Goal: Obtain resource: Obtain resource

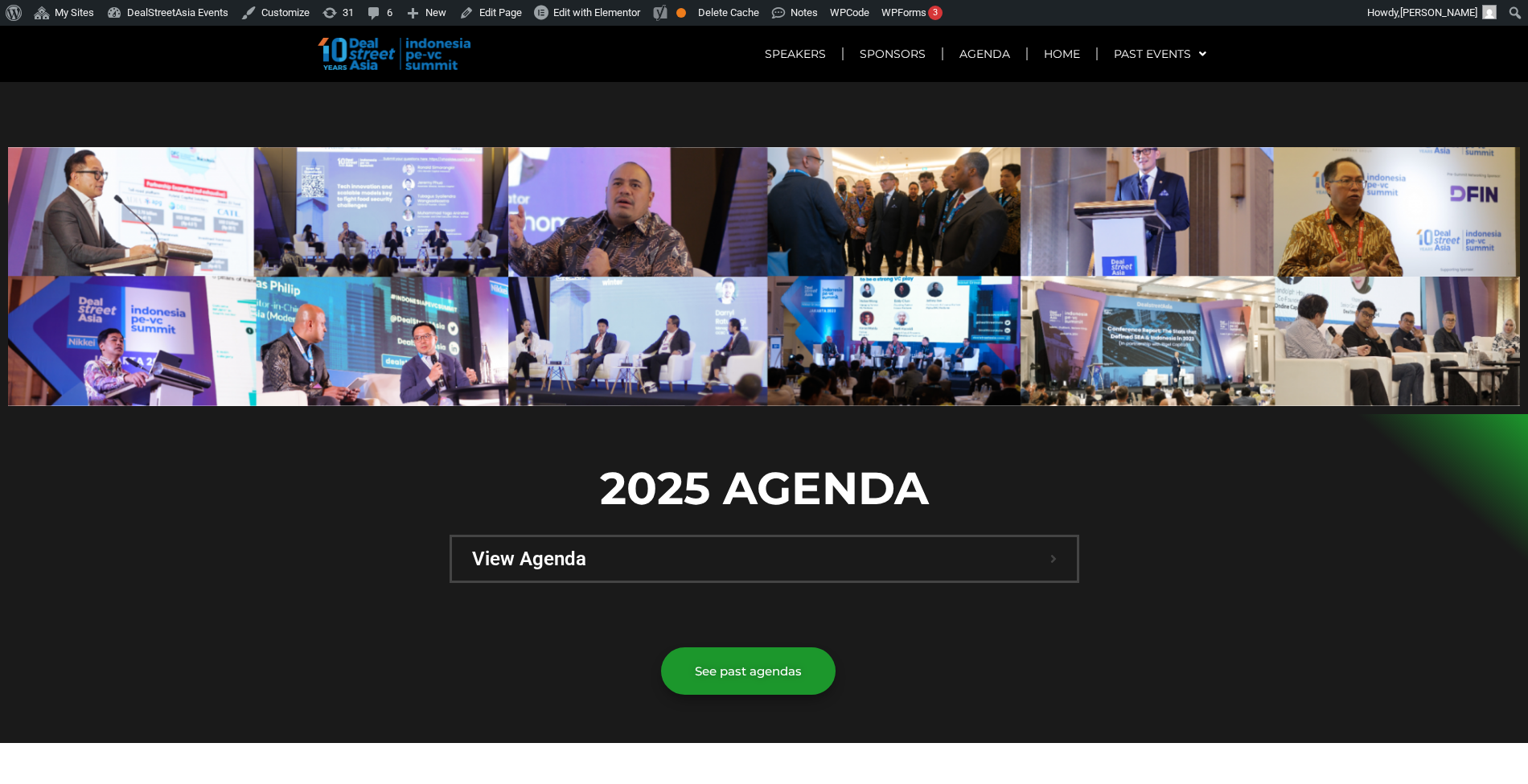
scroll to position [732, 0]
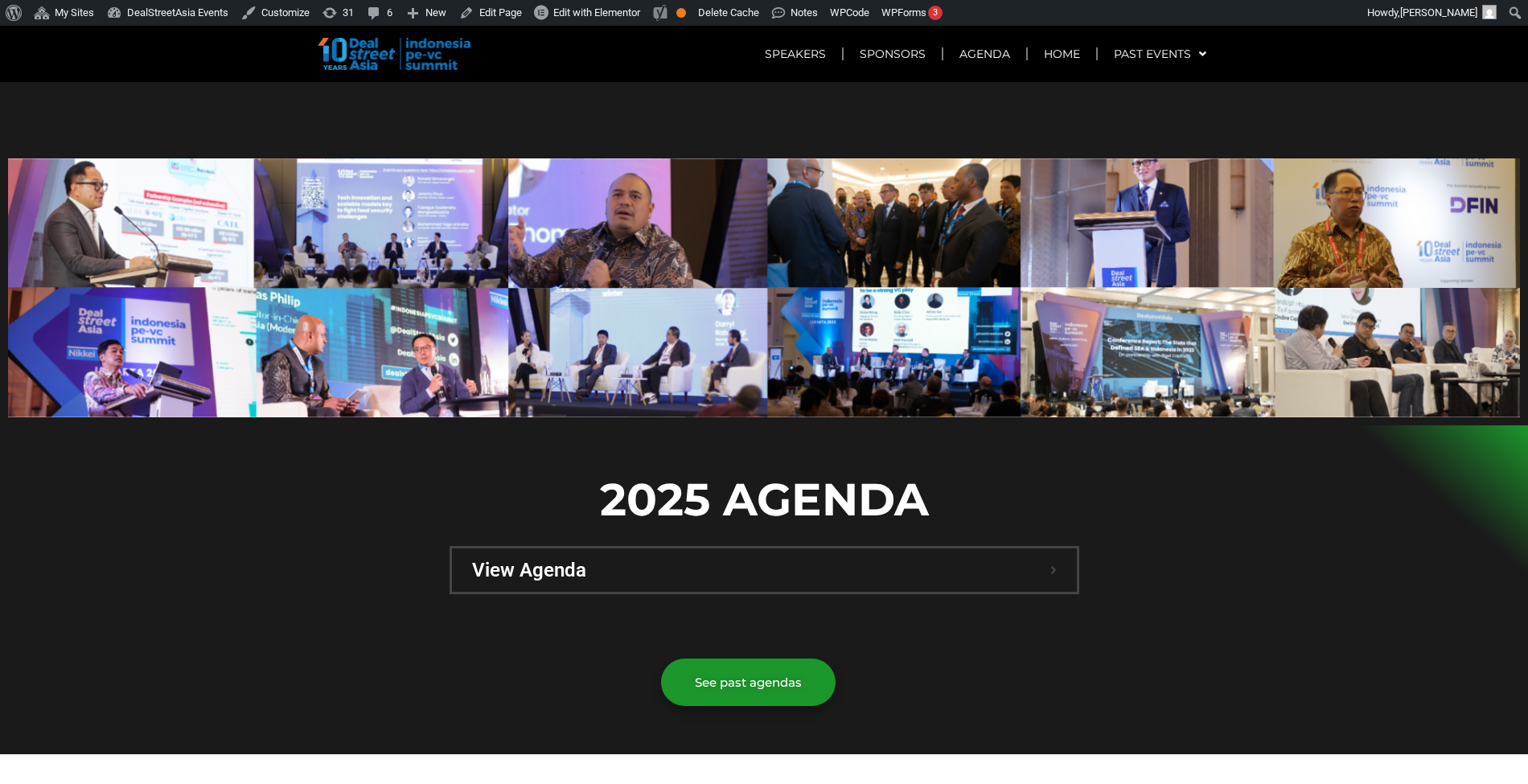
click at [743, 560] on span "View Agenda" at bounding box center [762, 570] width 579 height 20
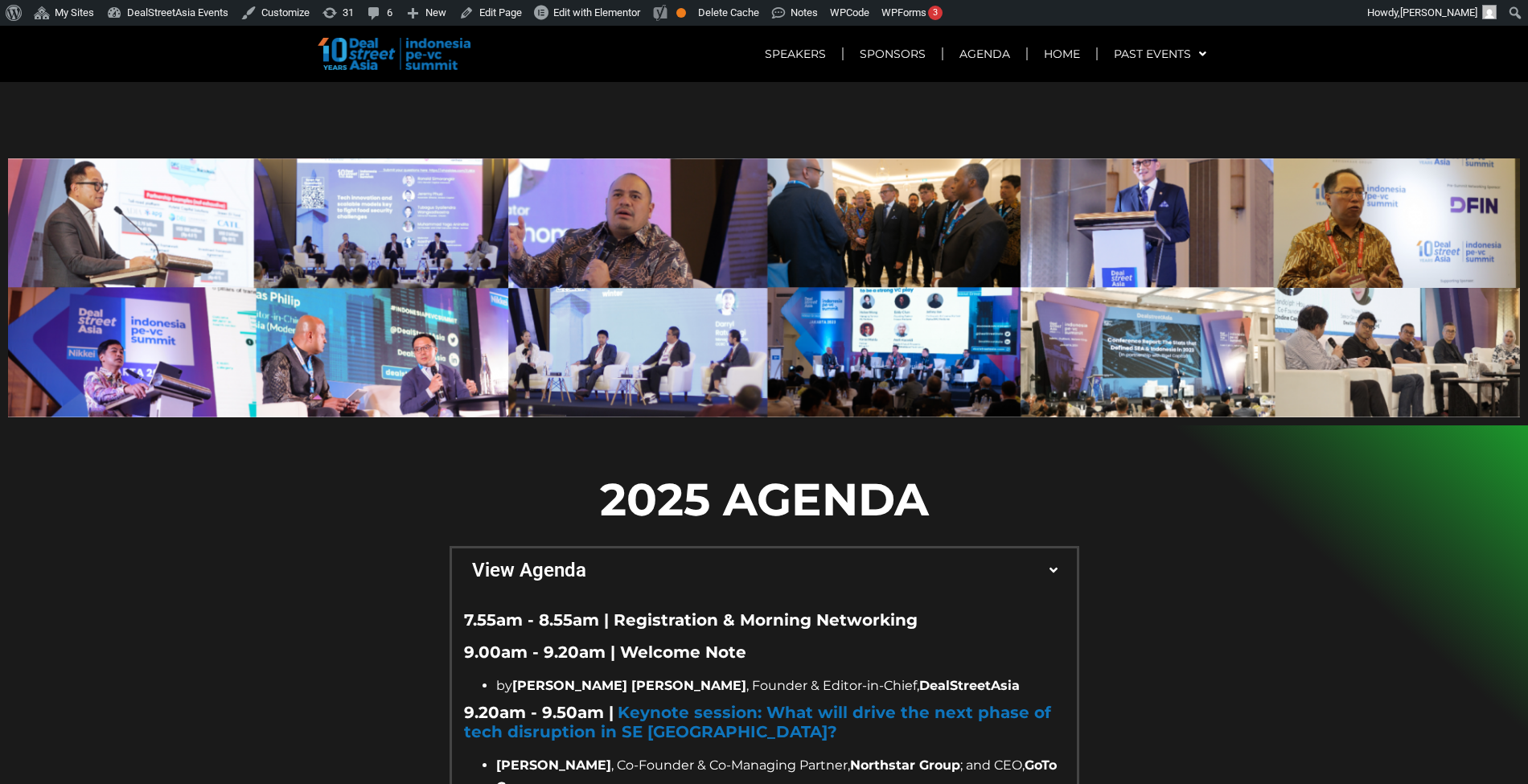
click at [744, 560] on span "View Agenda" at bounding box center [762, 570] width 579 height 20
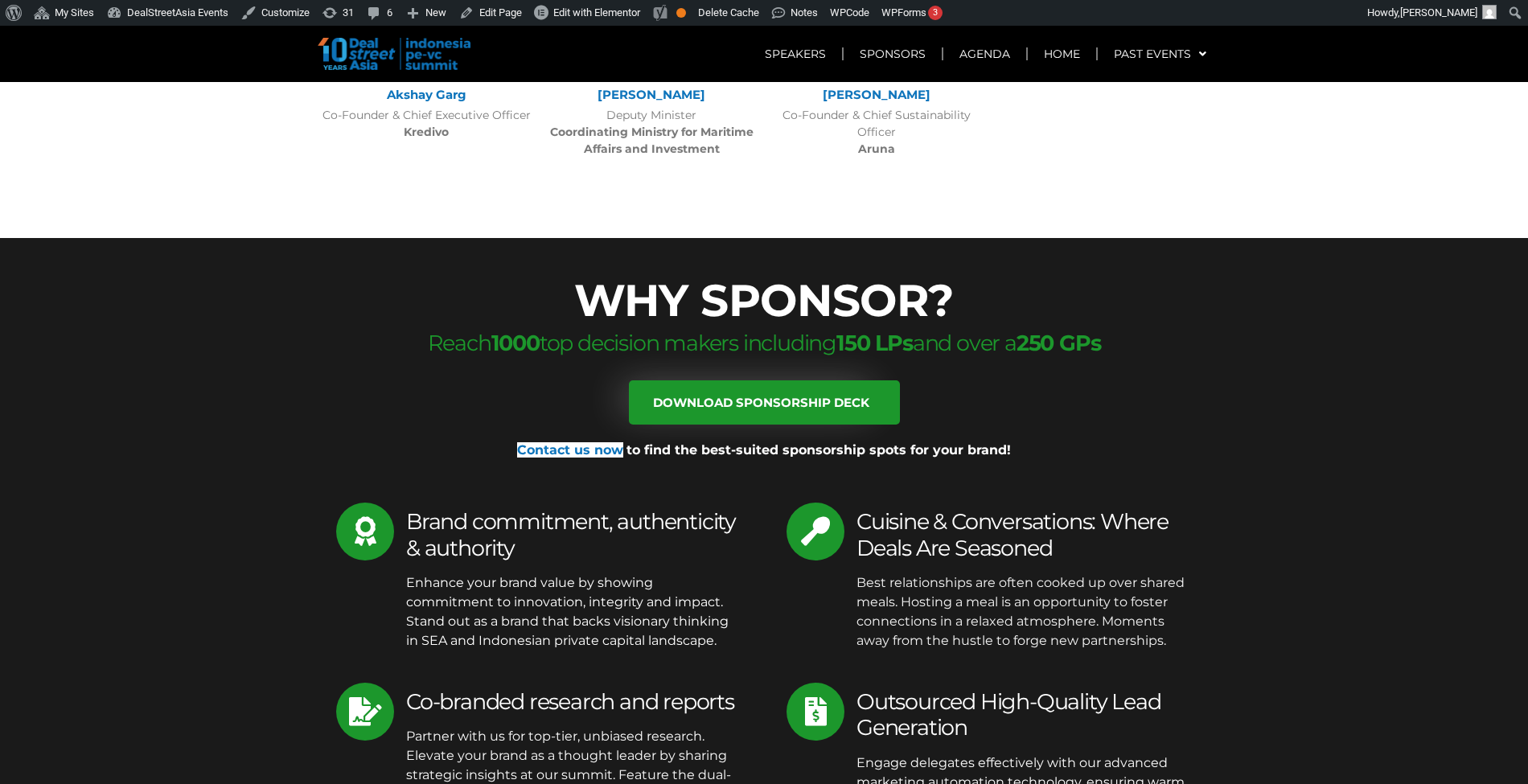
scroll to position [5110, 0]
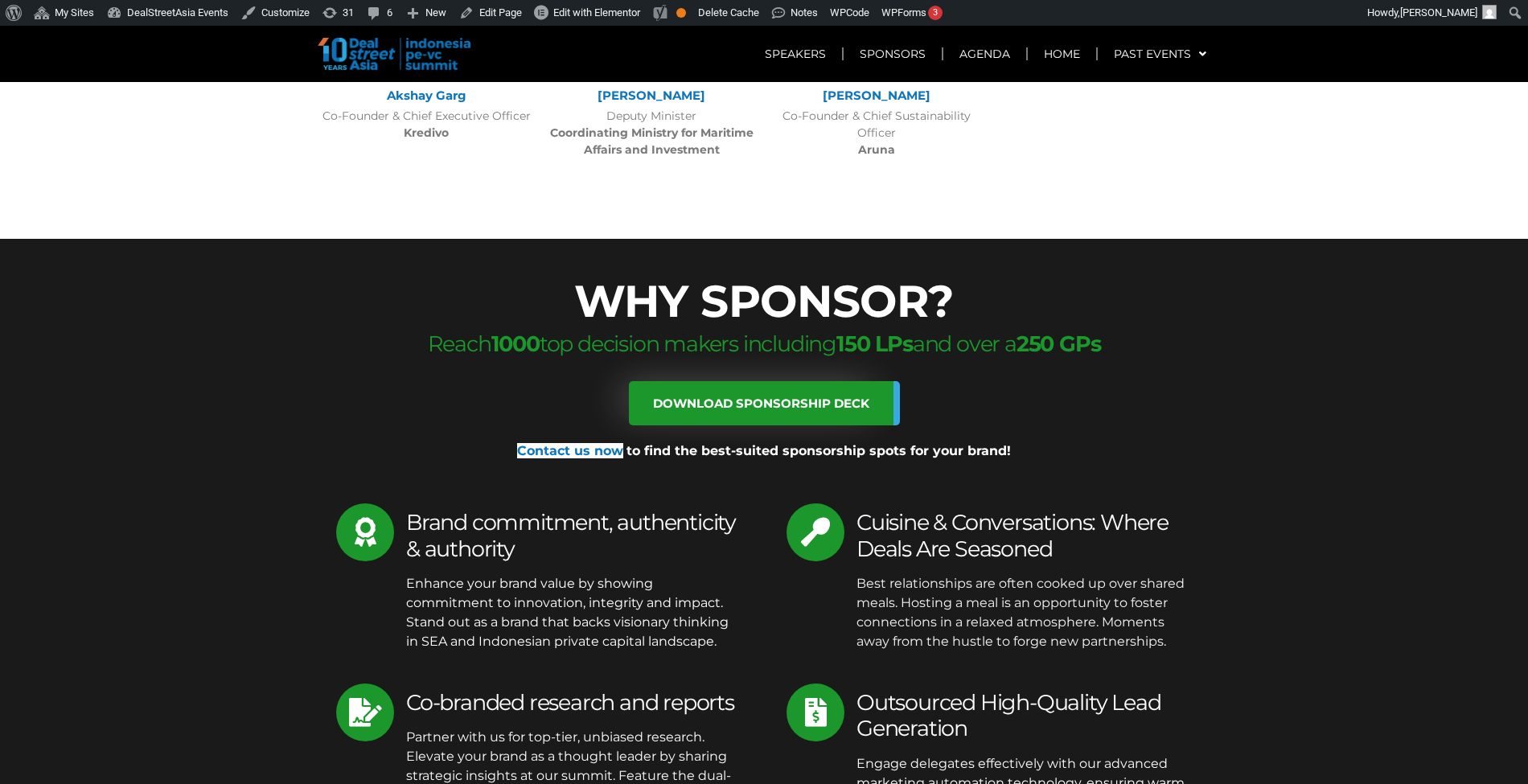
click at [784, 381] on link "Download sponsorship deck" at bounding box center [764, 403] width 271 height 44
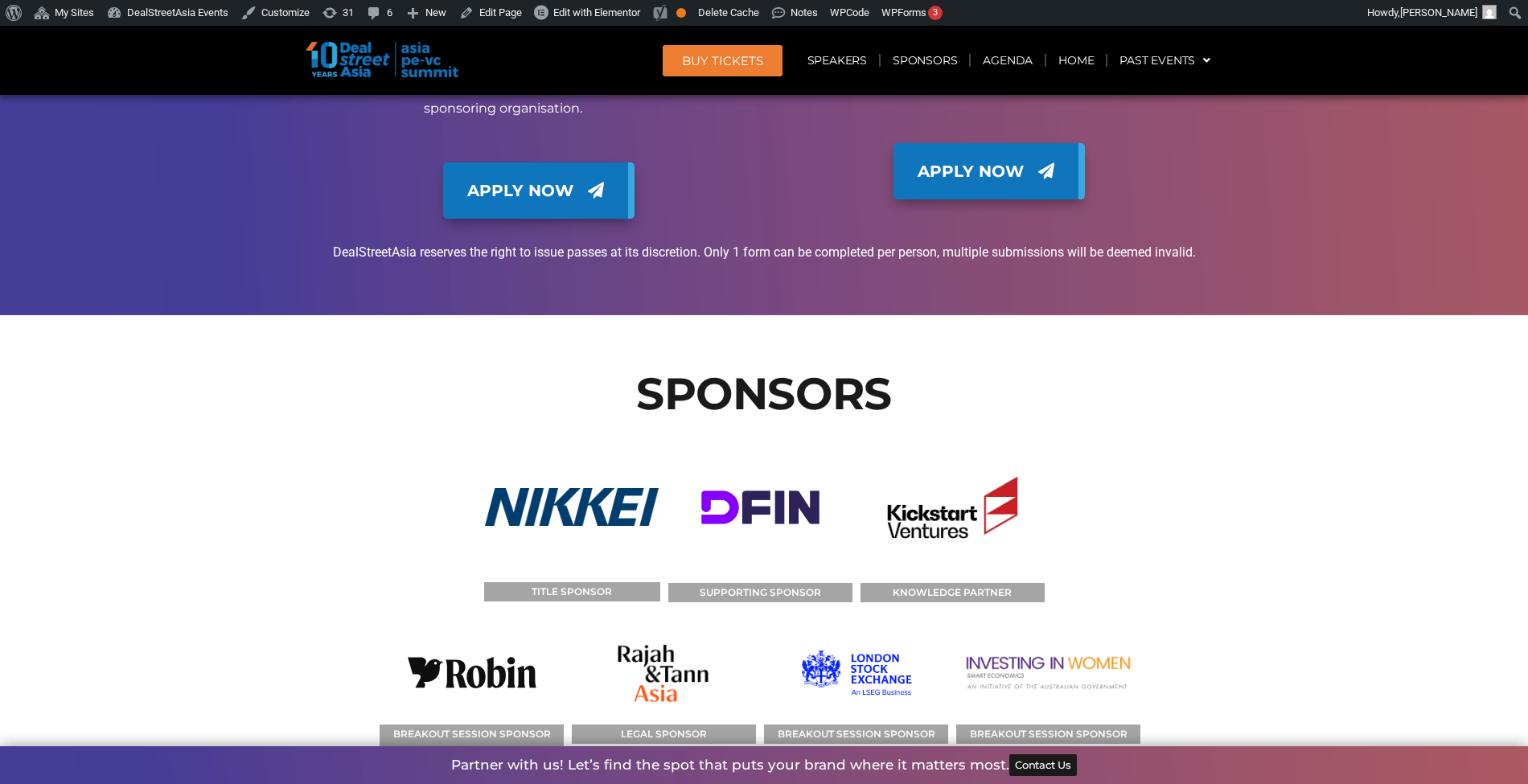
scroll to position [14342, 0]
click at [561, 583] on figcaption "TITLE SPONSOR" at bounding box center [572, 592] width 176 height 20
copy div "TITLE SPONSOR"
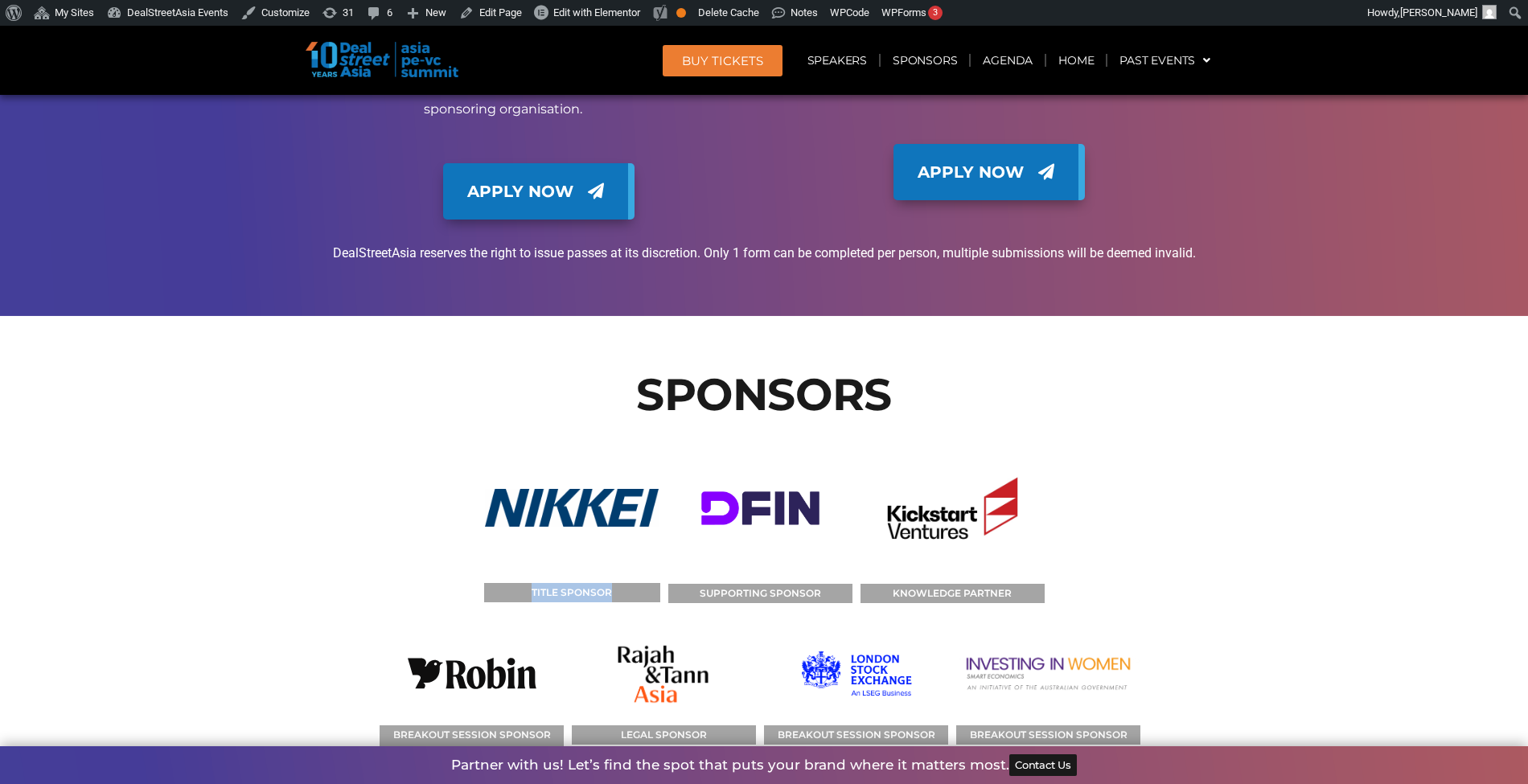
click at [573, 583] on figcaption "TITLE SPONSOR" at bounding box center [572, 592] width 176 height 20
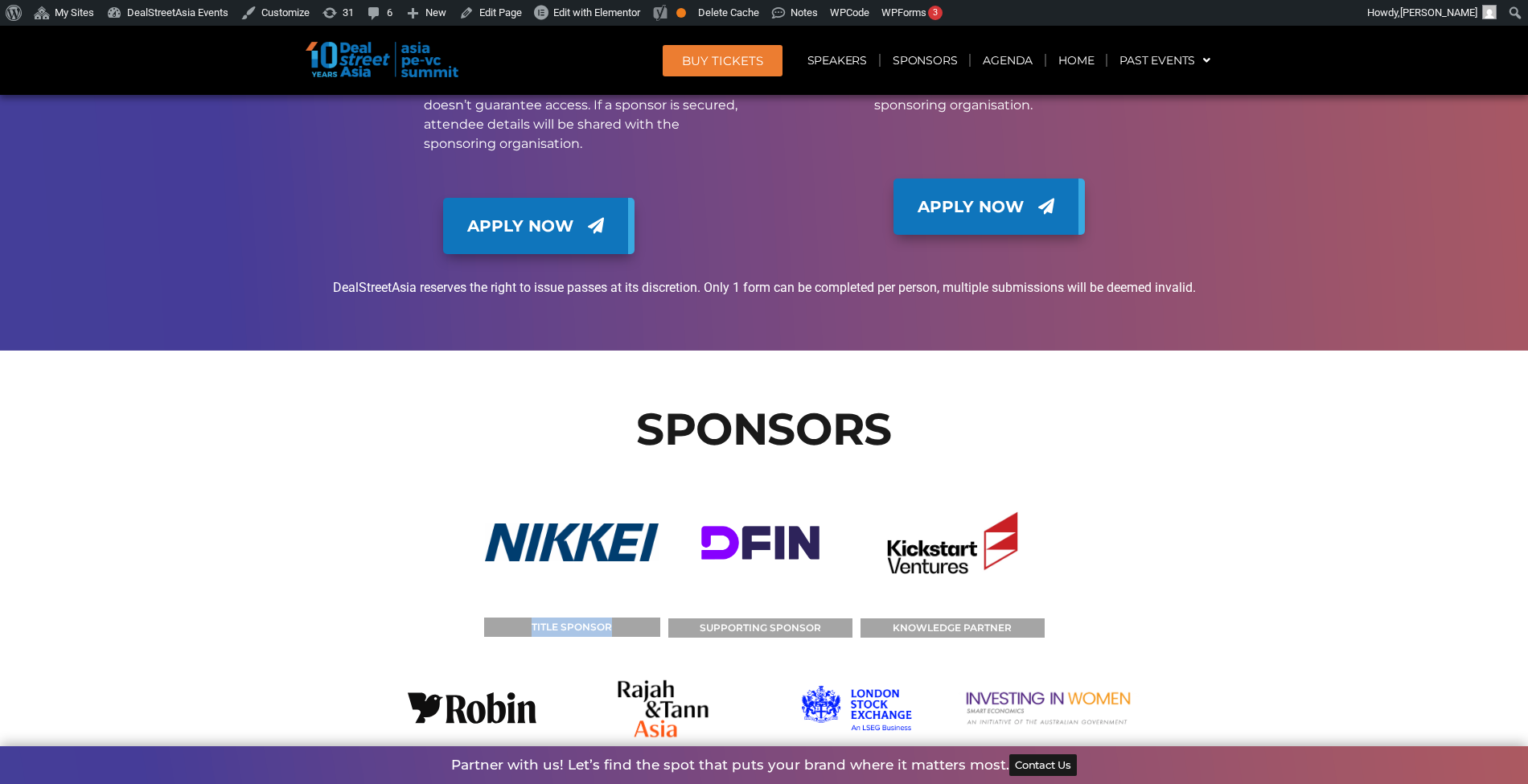
scroll to position [14280, 0]
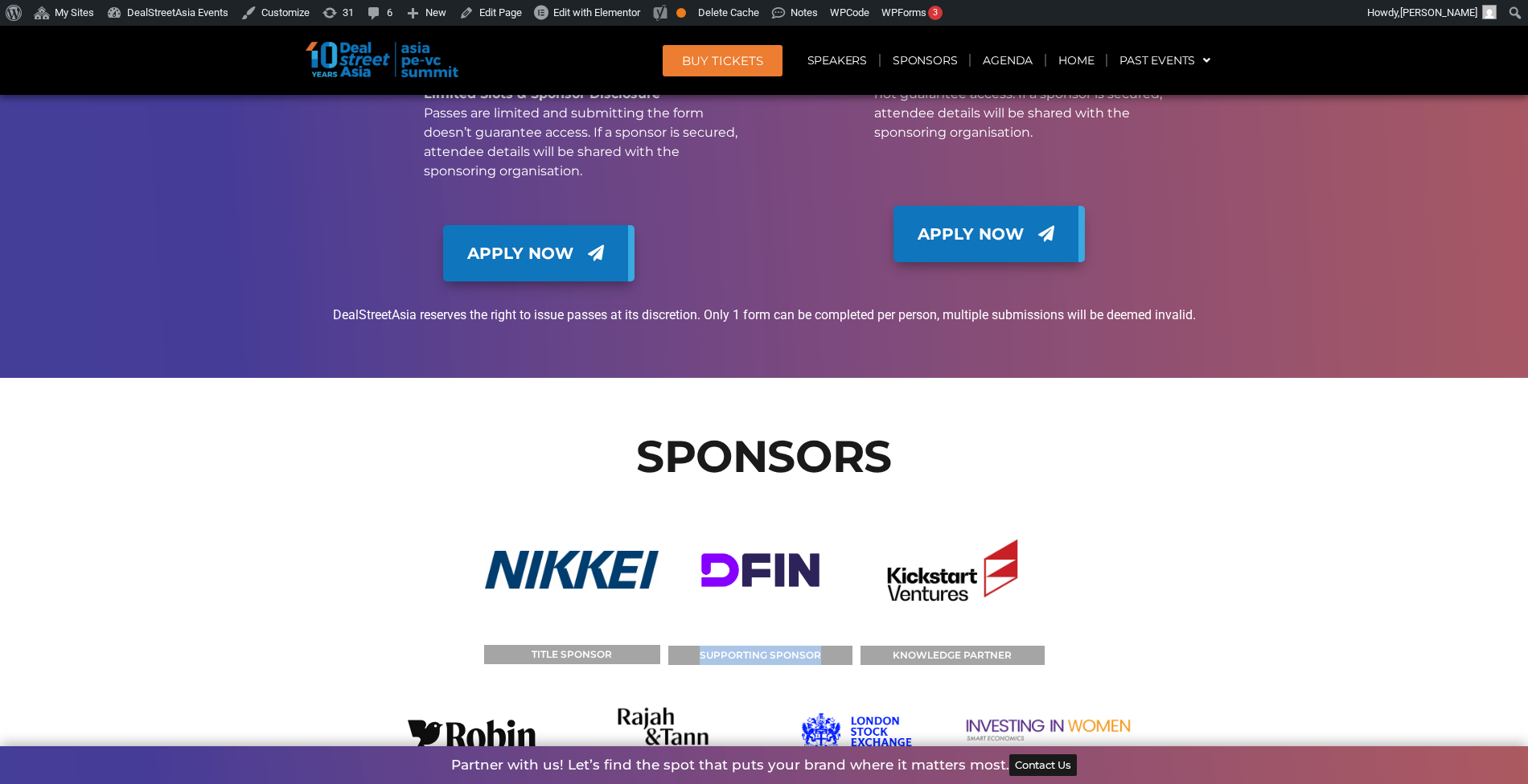
drag, startPoint x: 829, startPoint y: 396, endPoint x: 703, endPoint y: 402, distance: 126.1
click at [703, 588] on figcaption "SUPPORTING SPONSOR" at bounding box center [761, 656] width 184 height 20
copy figcaption "SUPPORTING SPONSOR"
drag, startPoint x: 1026, startPoint y: 401, endPoint x: 883, endPoint y: 402, distance: 143.0
click at [883, 588] on figcaption "KNOWLEDGE PARTNER" at bounding box center [952, 656] width 184 height 20
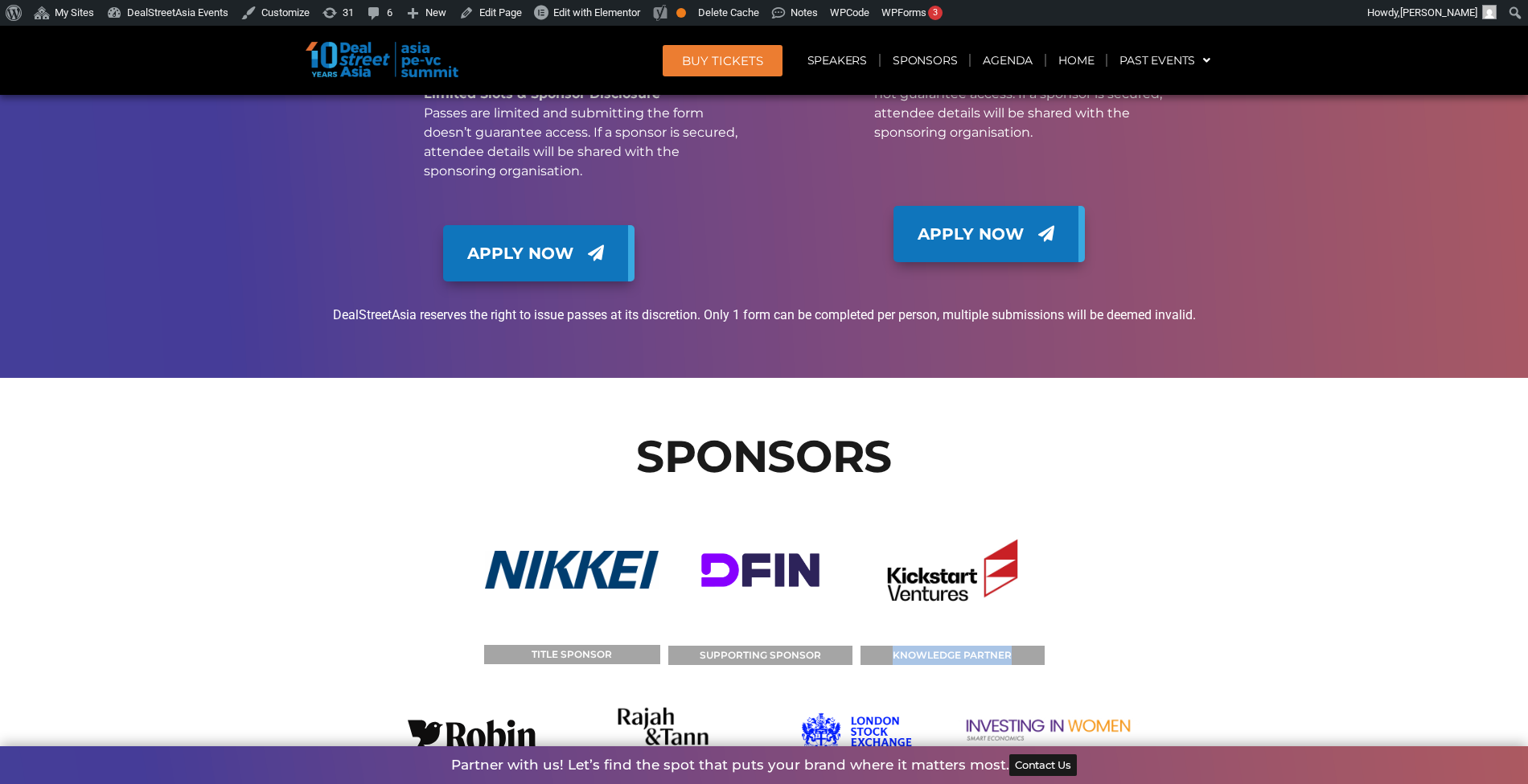
copy figcaption "KNOWLEDGE PARTNER"
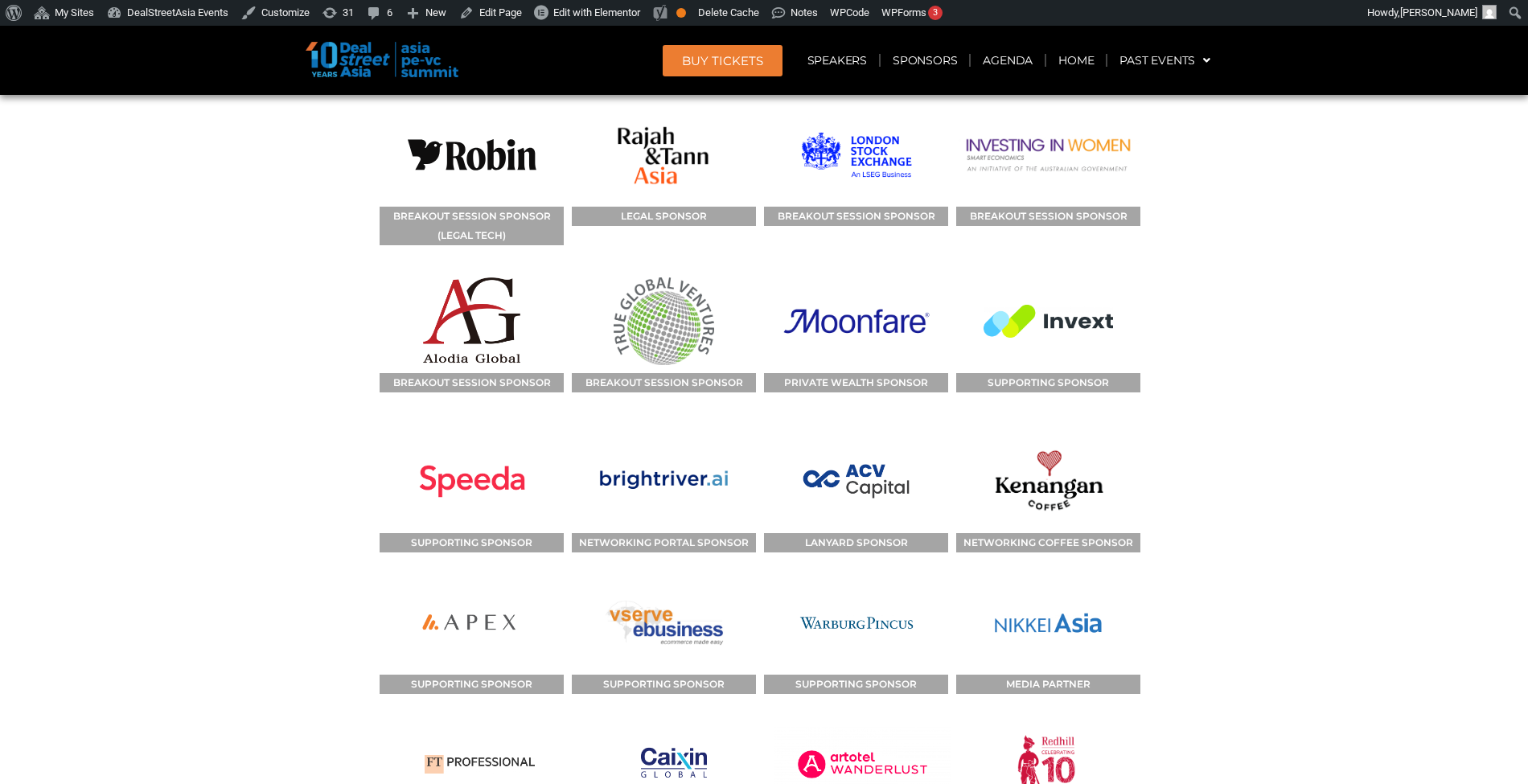
scroll to position [14873, 0]
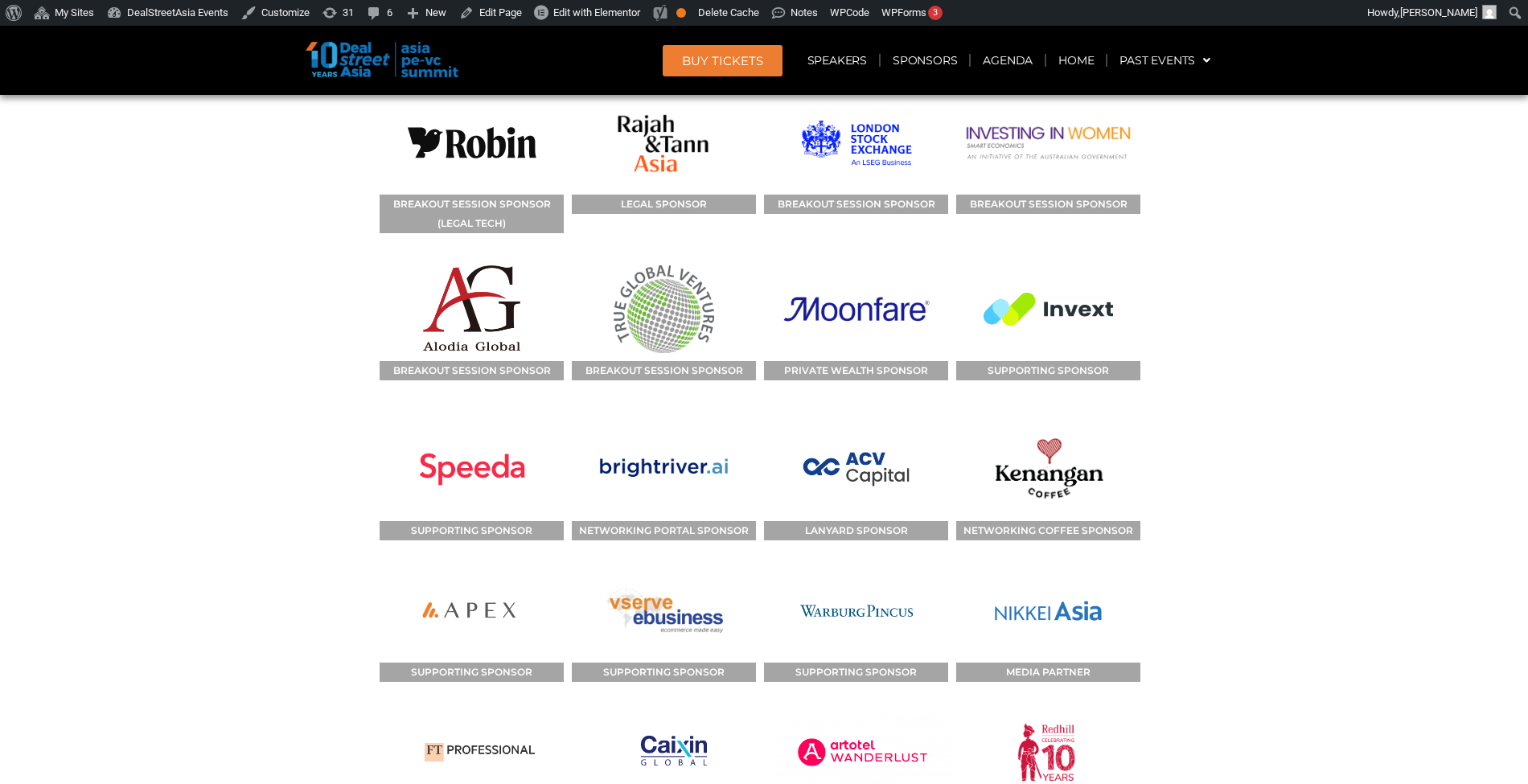
drag, startPoint x: 929, startPoint y: 553, endPoint x: 798, endPoint y: 559, distance: 131.1
copy figcaption "HOSPITALITY SPONSOR"
drag, startPoint x: 937, startPoint y: 413, endPoint x: 769, endPoint y: 416, distance: 168.0
click at [769, 588] on figcaption "SUPPORTING SPONSOR" at bounding box center [856, 673] width 184 height 20
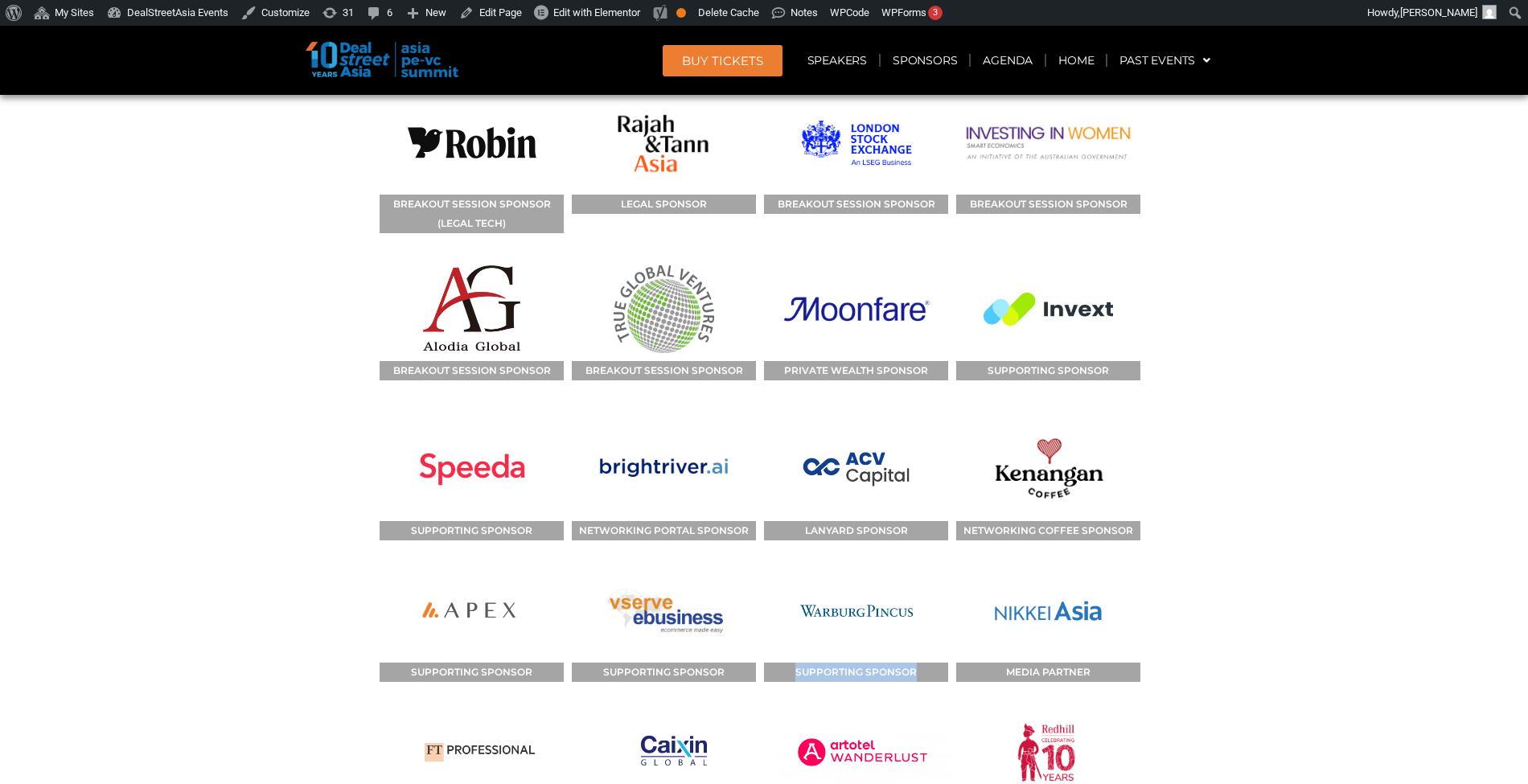
copy figcaption "SUPPORTING SPONSOR"
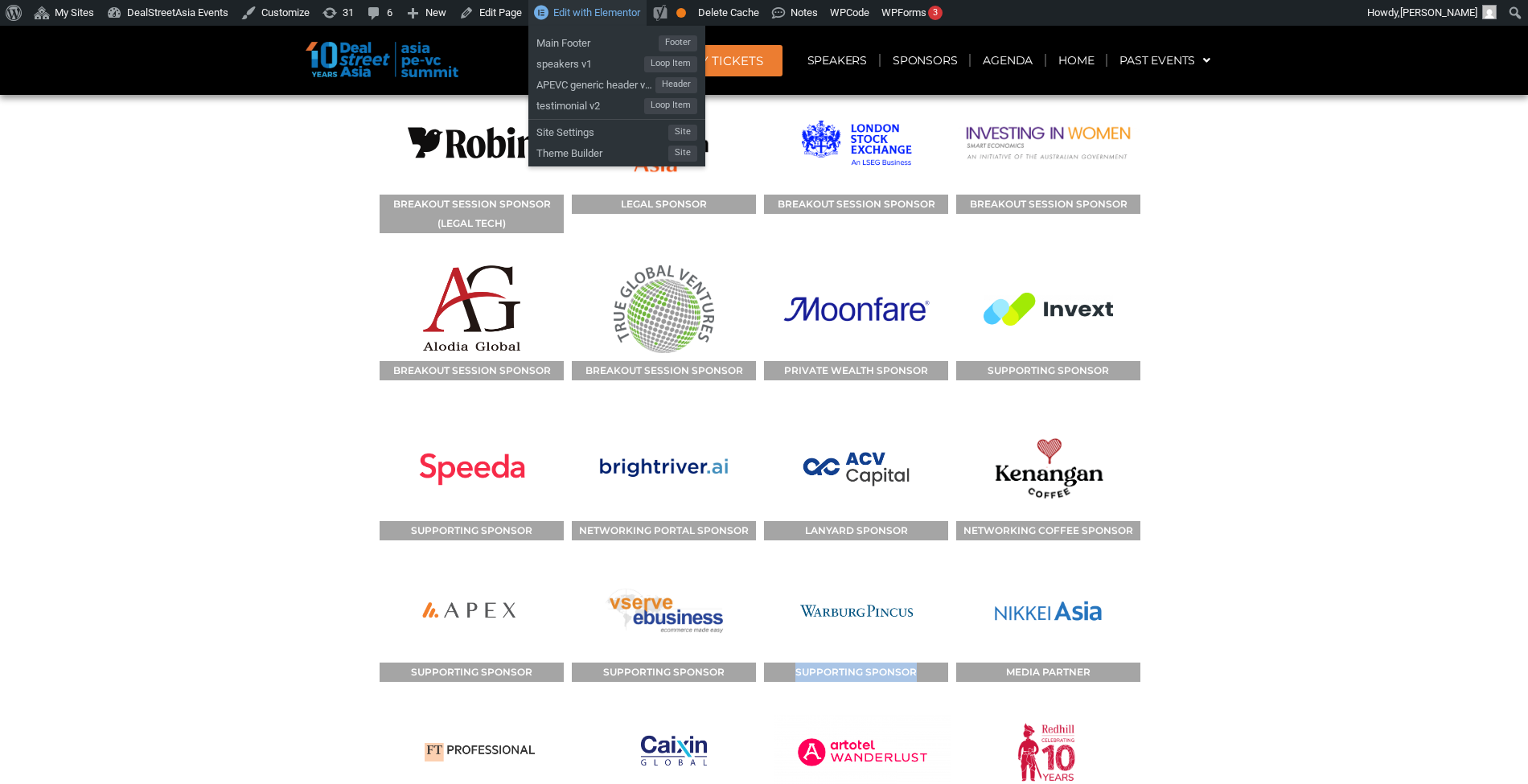
click at [561, 15] on span "Edit with Elementor" at bounding box center [596, 13] width 87 height 12
click at [572, 15] on span "Edit with Elementor" at bounding box center [596, 13] width 87 height 12
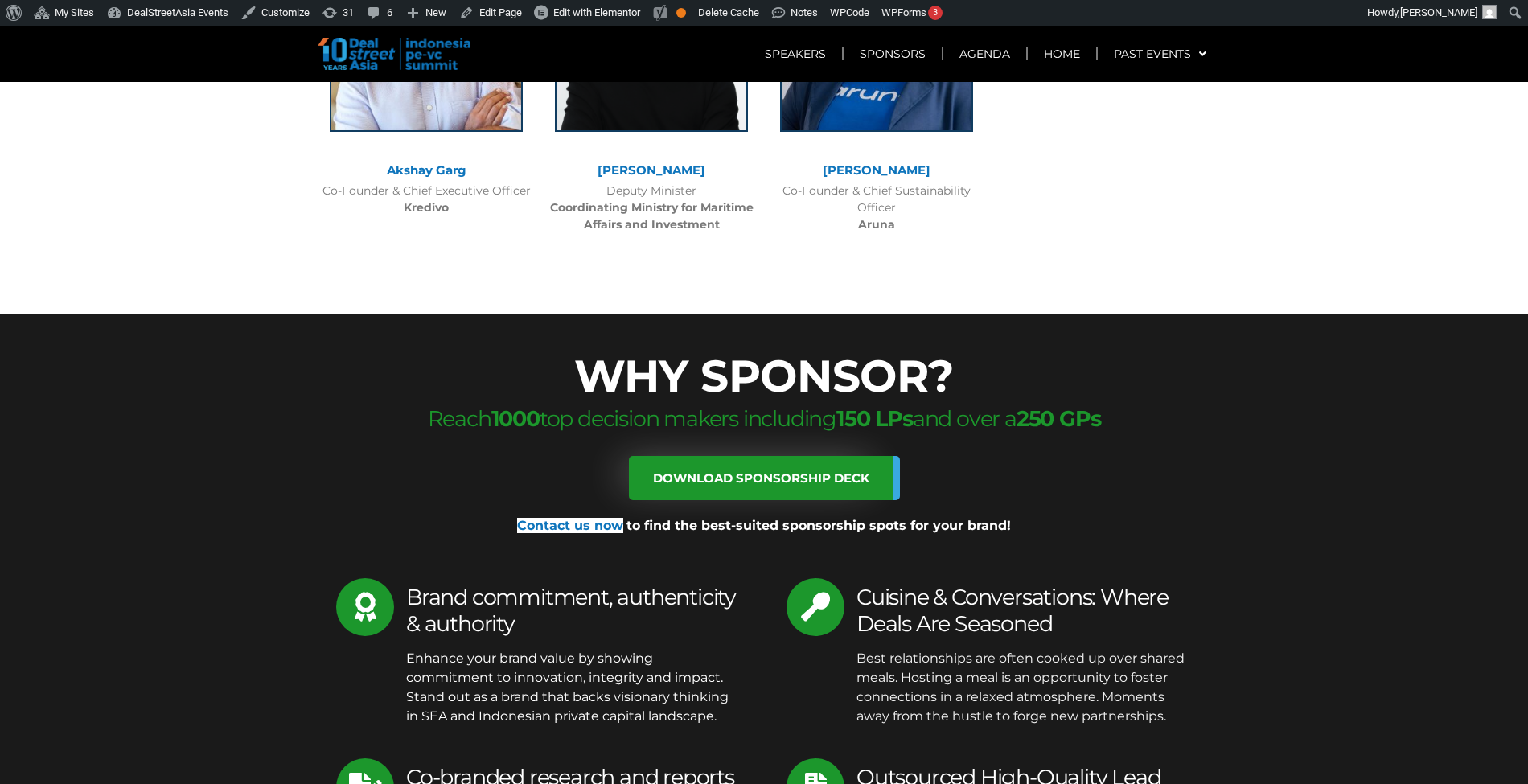
scroll to position [5006, 0]
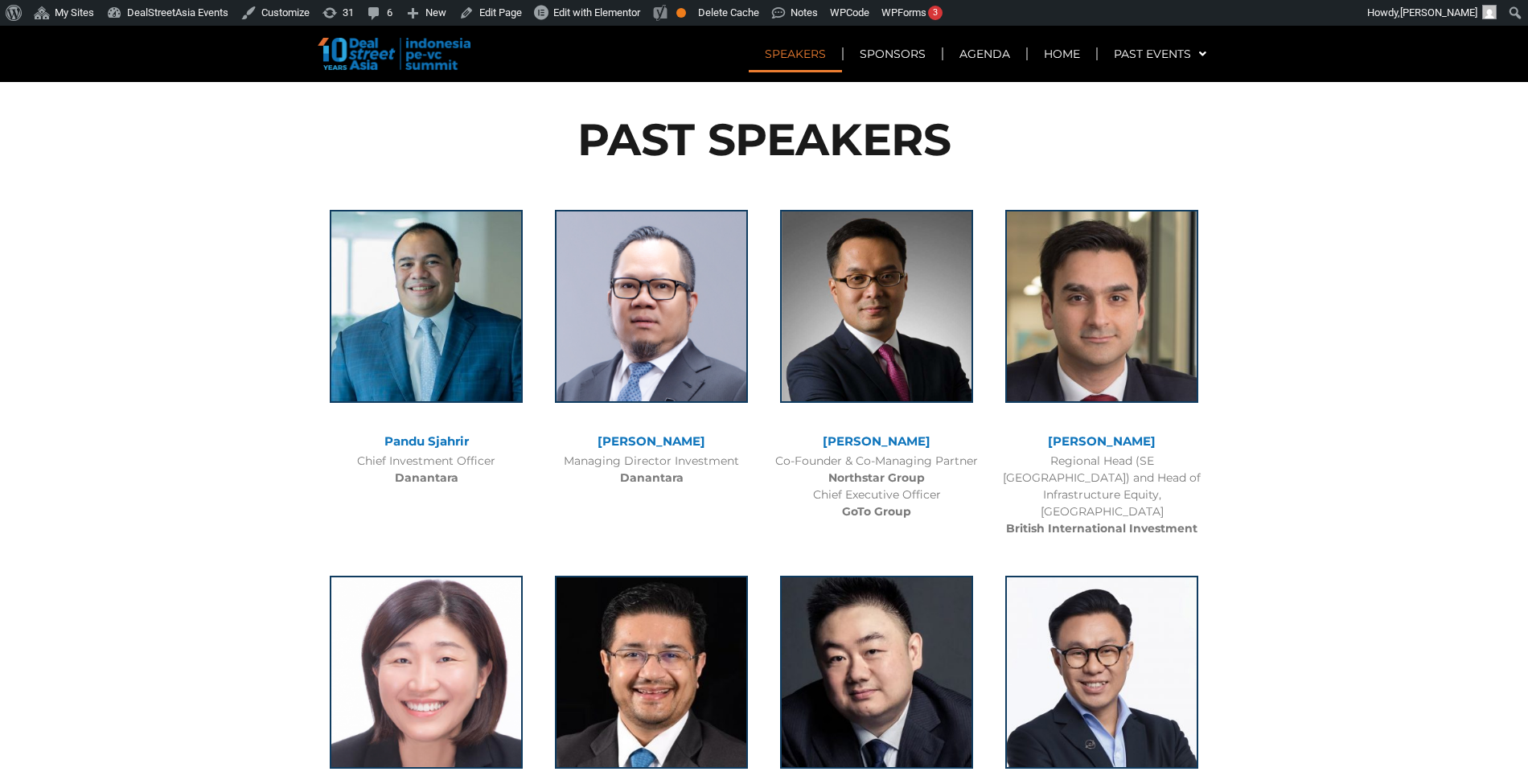
scroll to position [1422, 0]
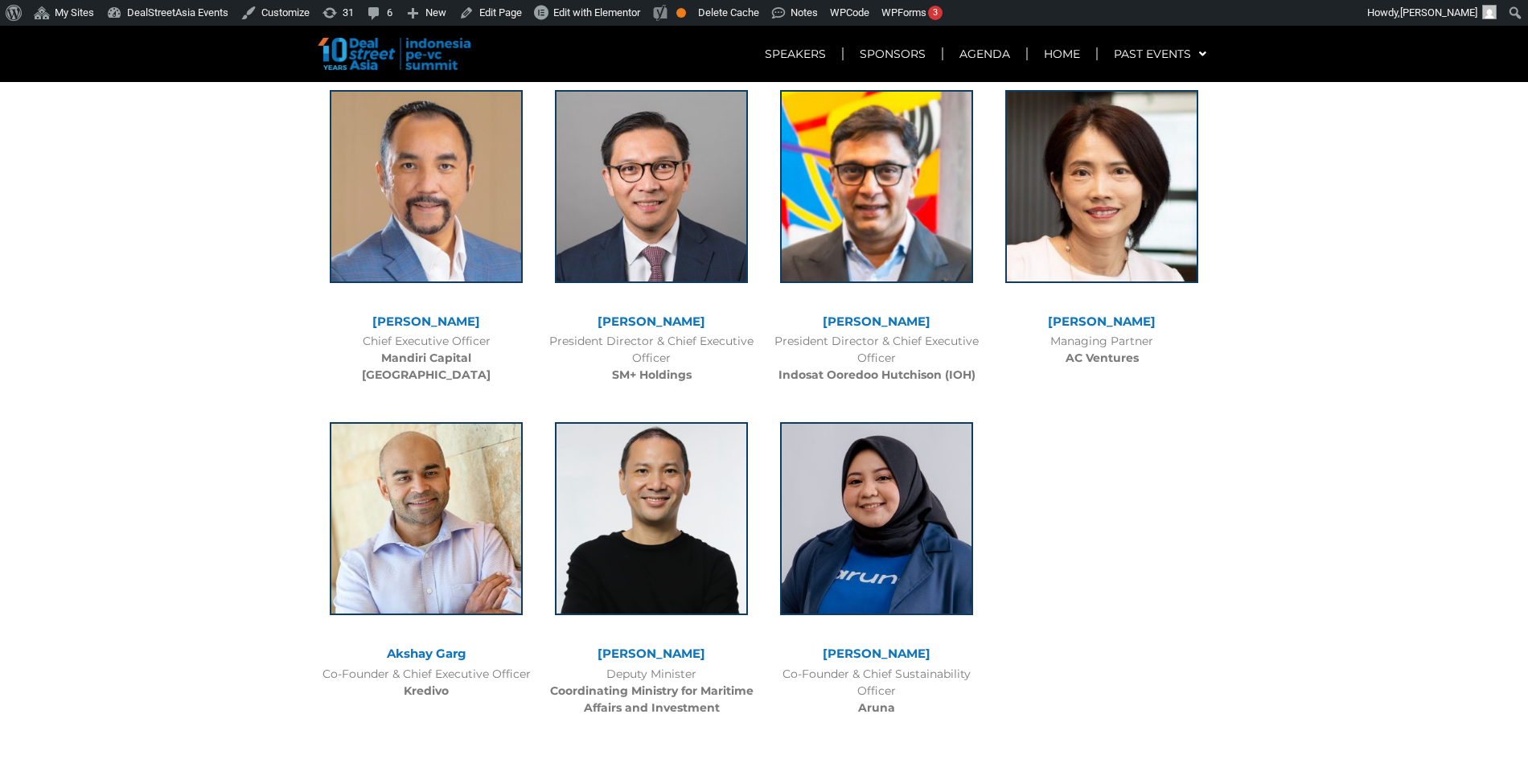
scroll to position [4568, 0]
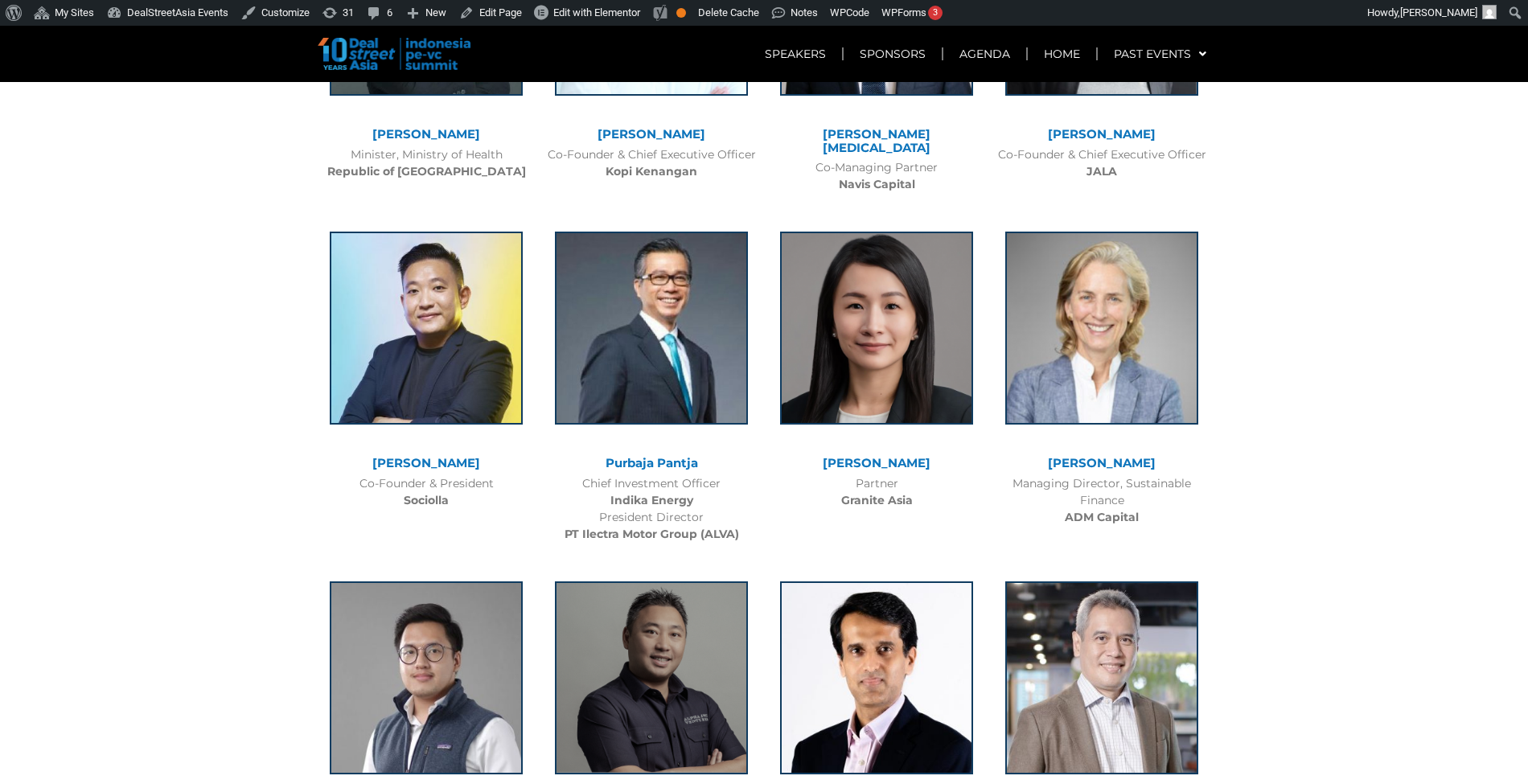
scroll to position [2823, 0]
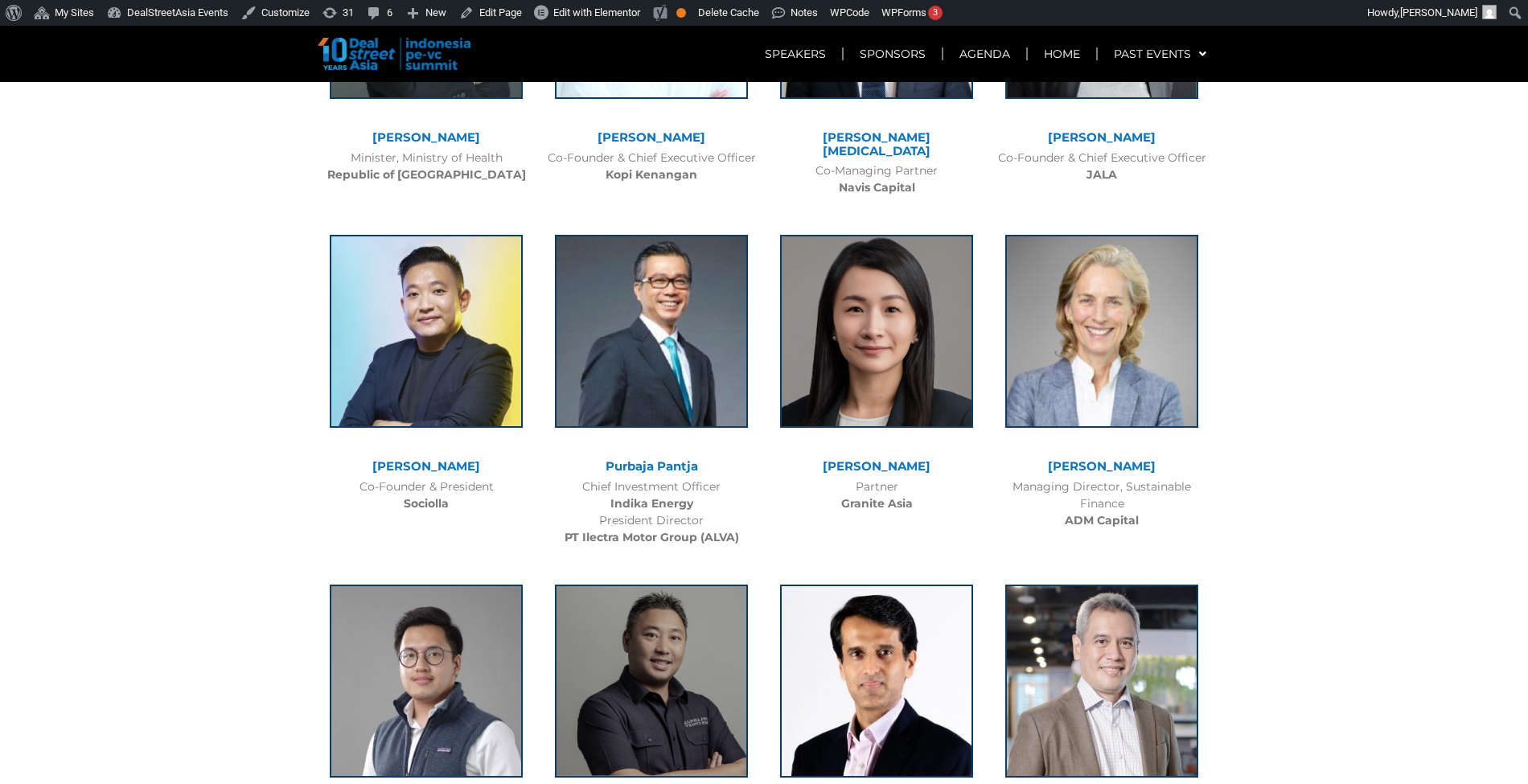
scroll to position [2761, 0]
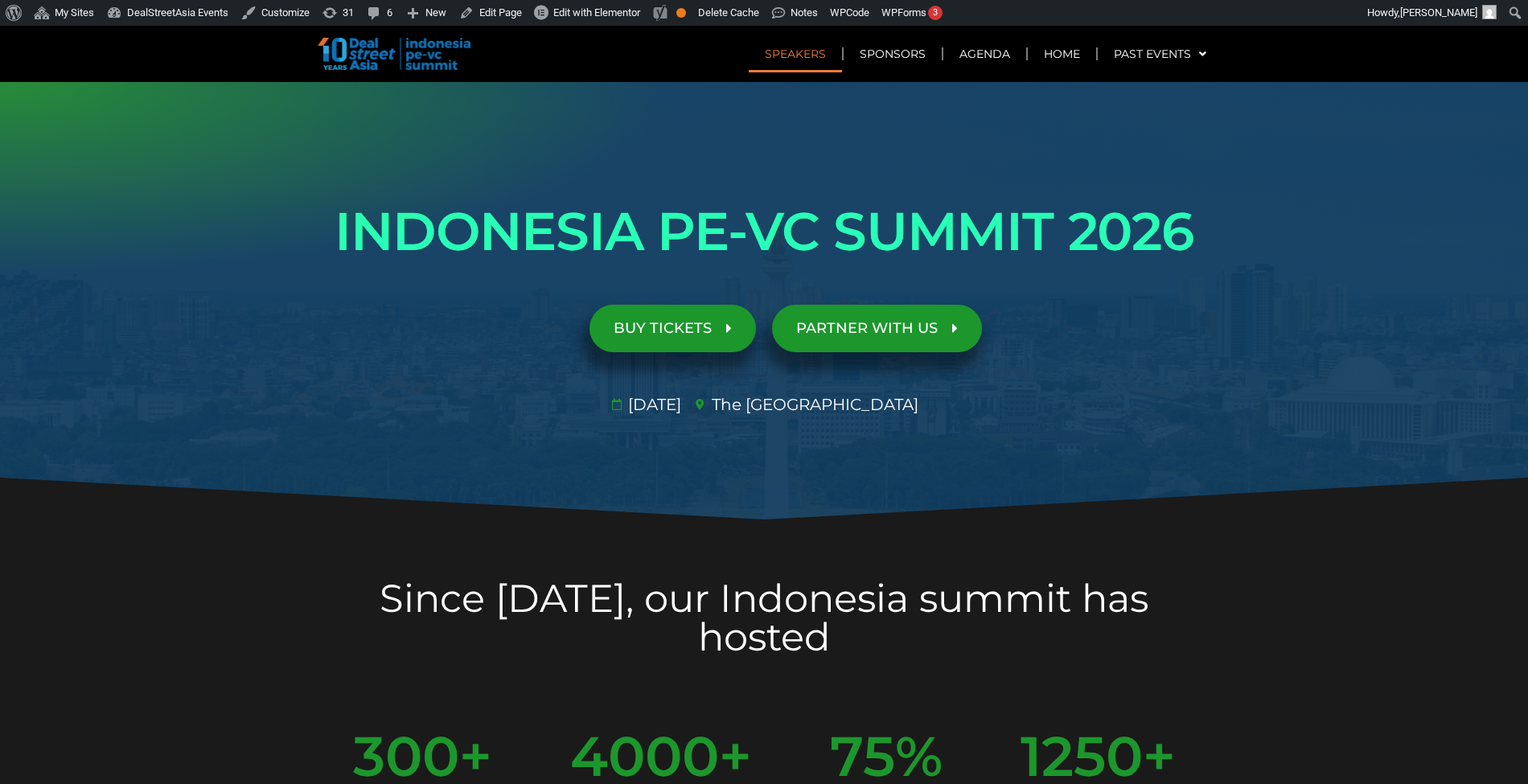
click at [823, 57] on link "Speakers" at bounding box center [795, 54] width 93 height 37
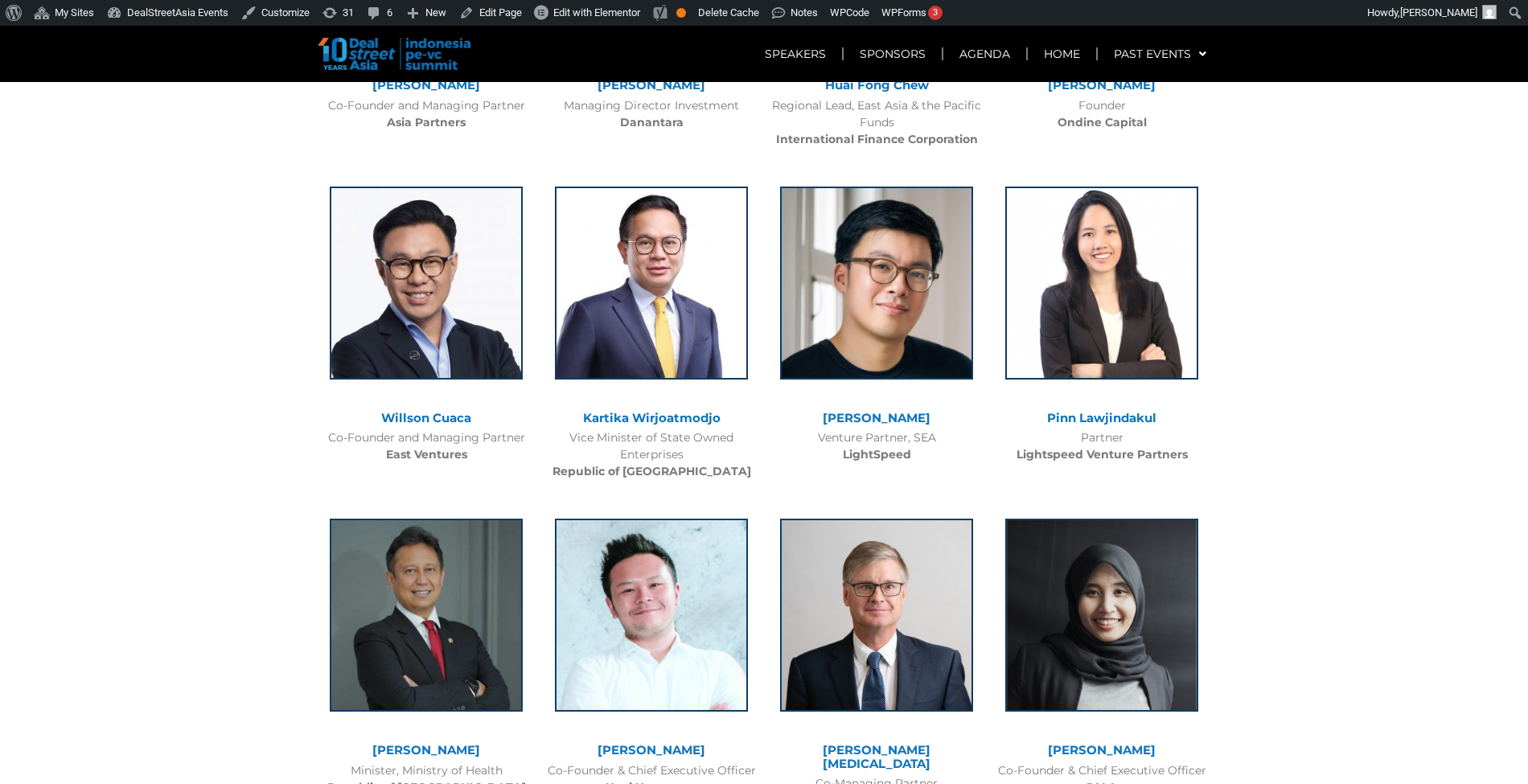
scroll to position [2149, 0]
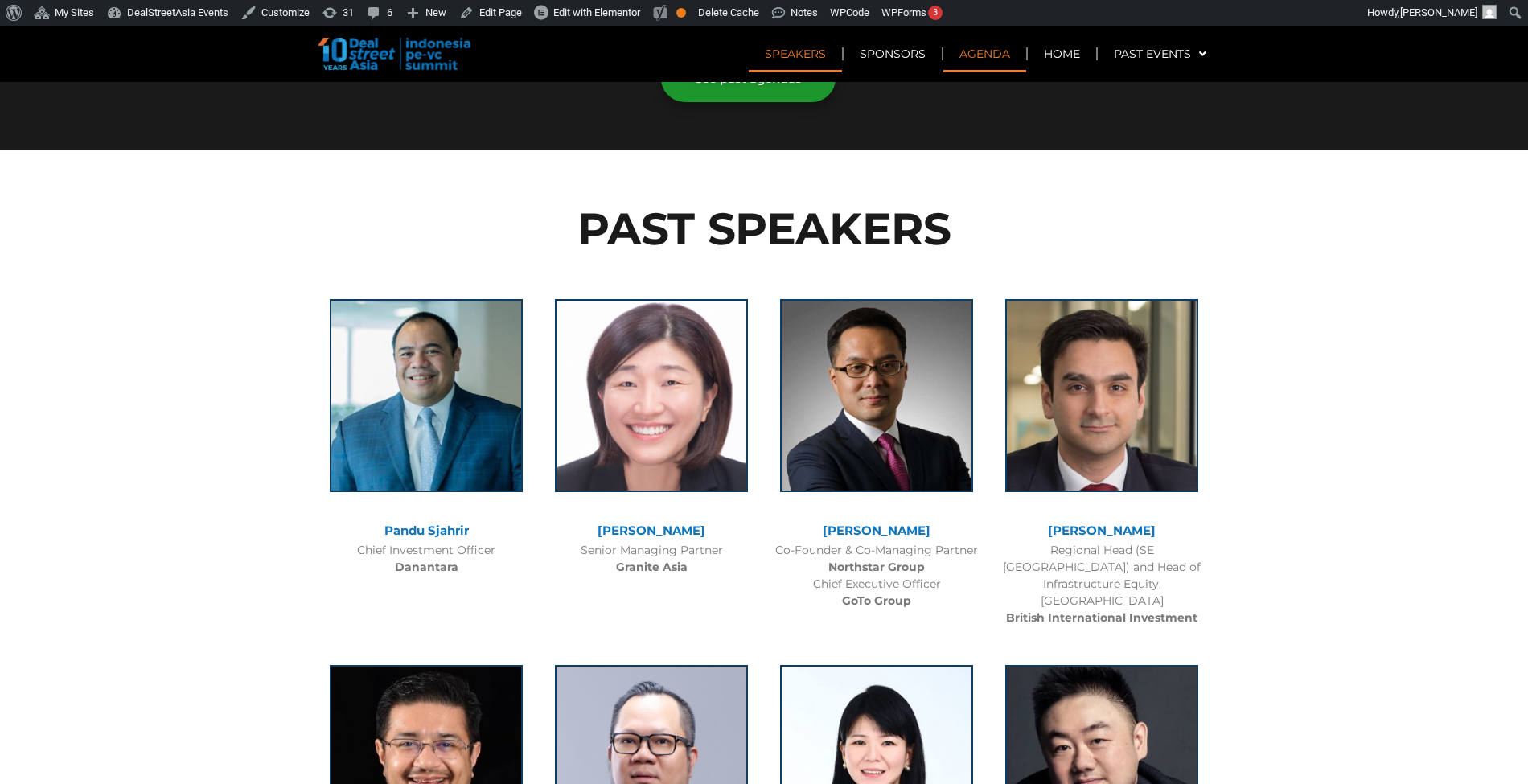
scroll to position [1335, 0]
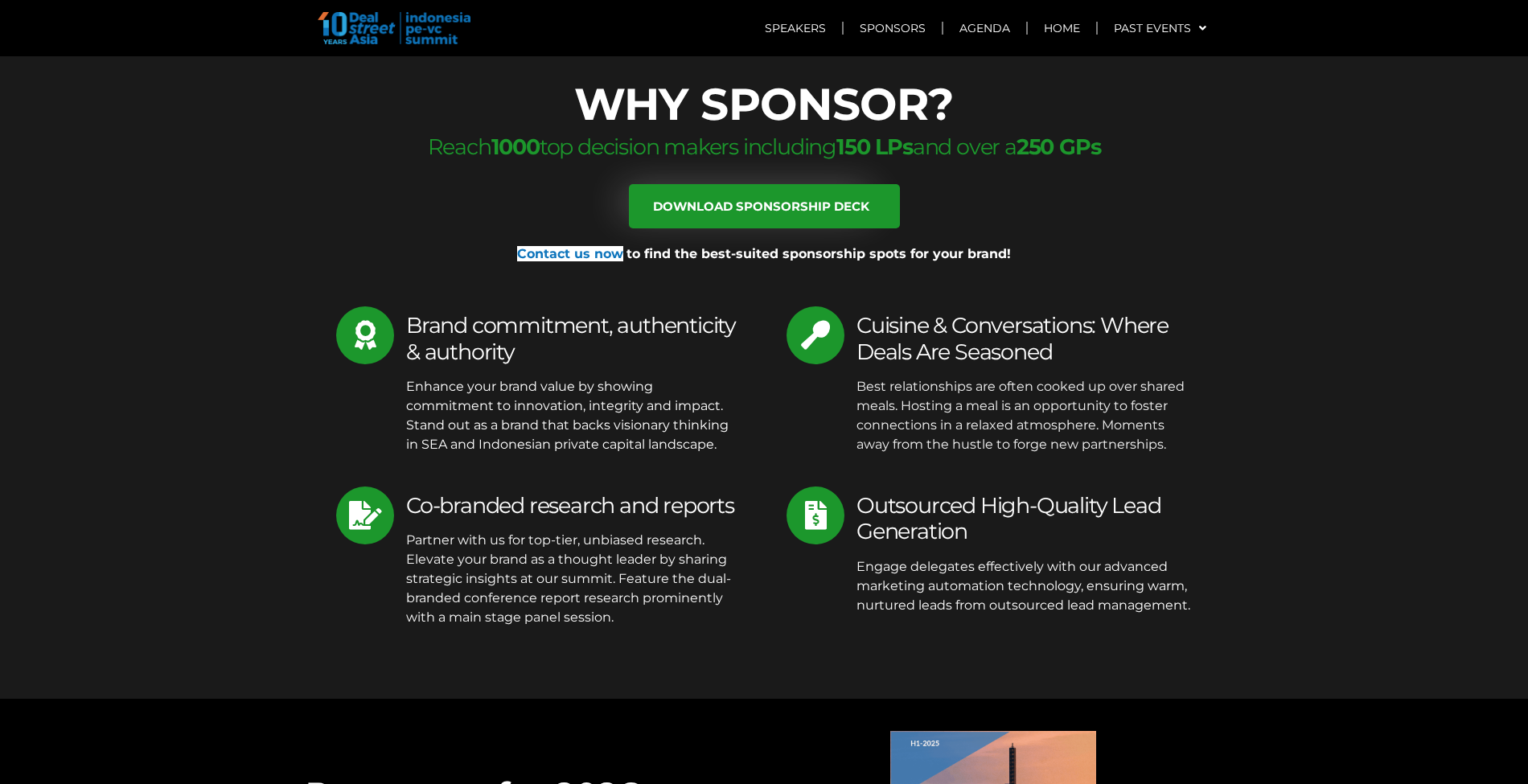
scroll to position [6219, 0]
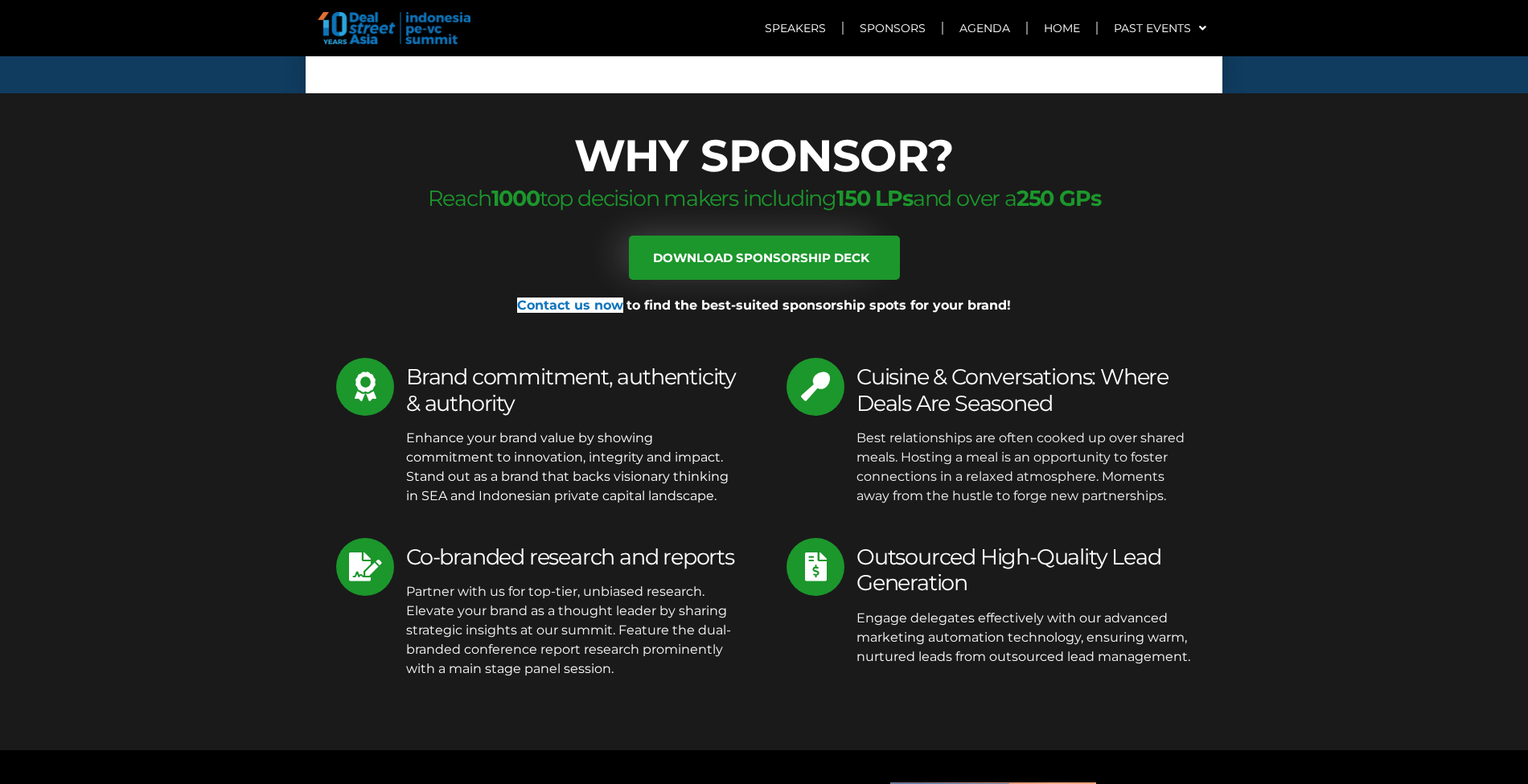
click at [682, 297] on span "to find the best-suited sponsorship spots for your brand!" at bounding box center [818, 305] width 384 height 16
click at [655, 328] on div at bounding box center [764, 343] width 900 height 29
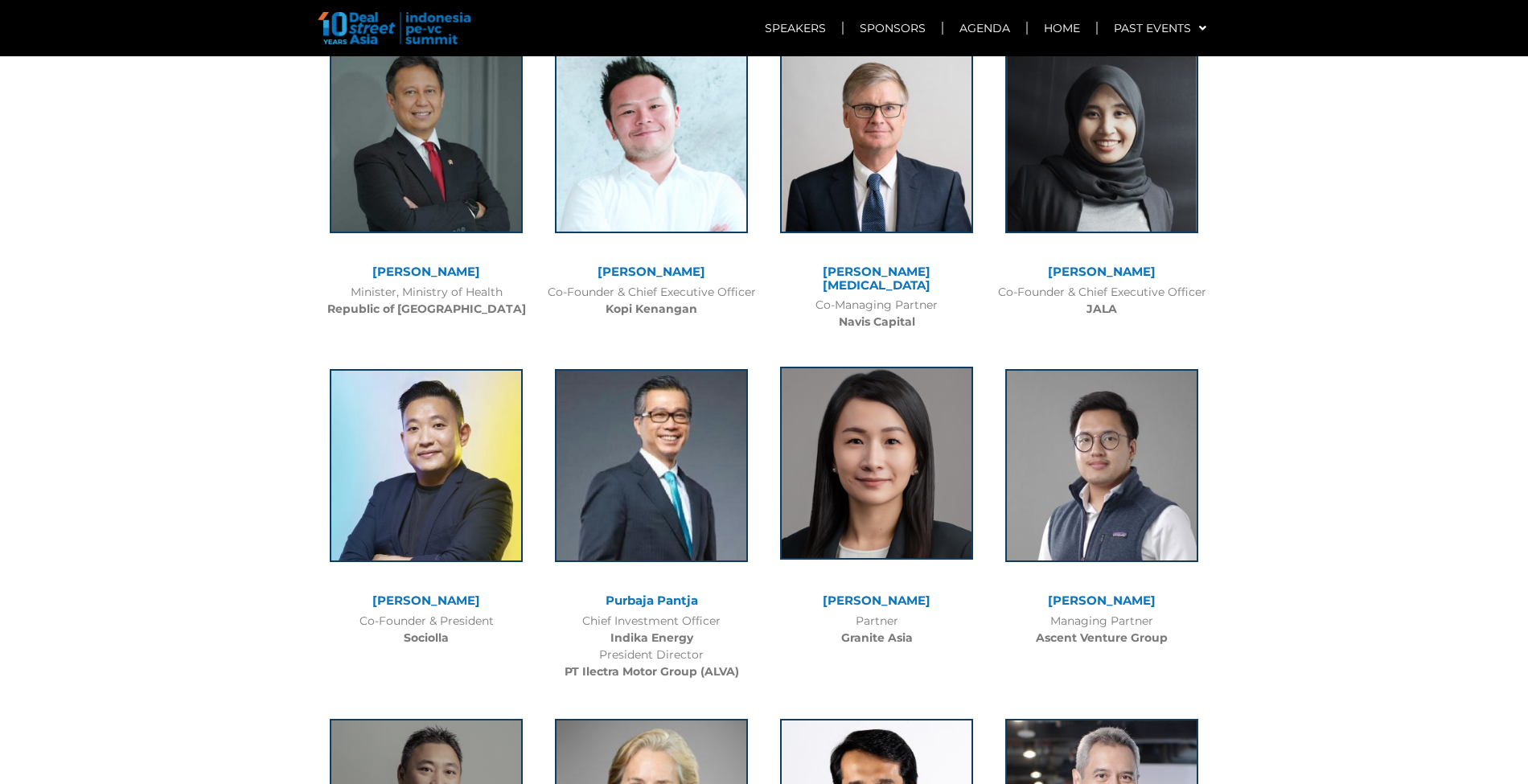
scroll to position [2674, 0]
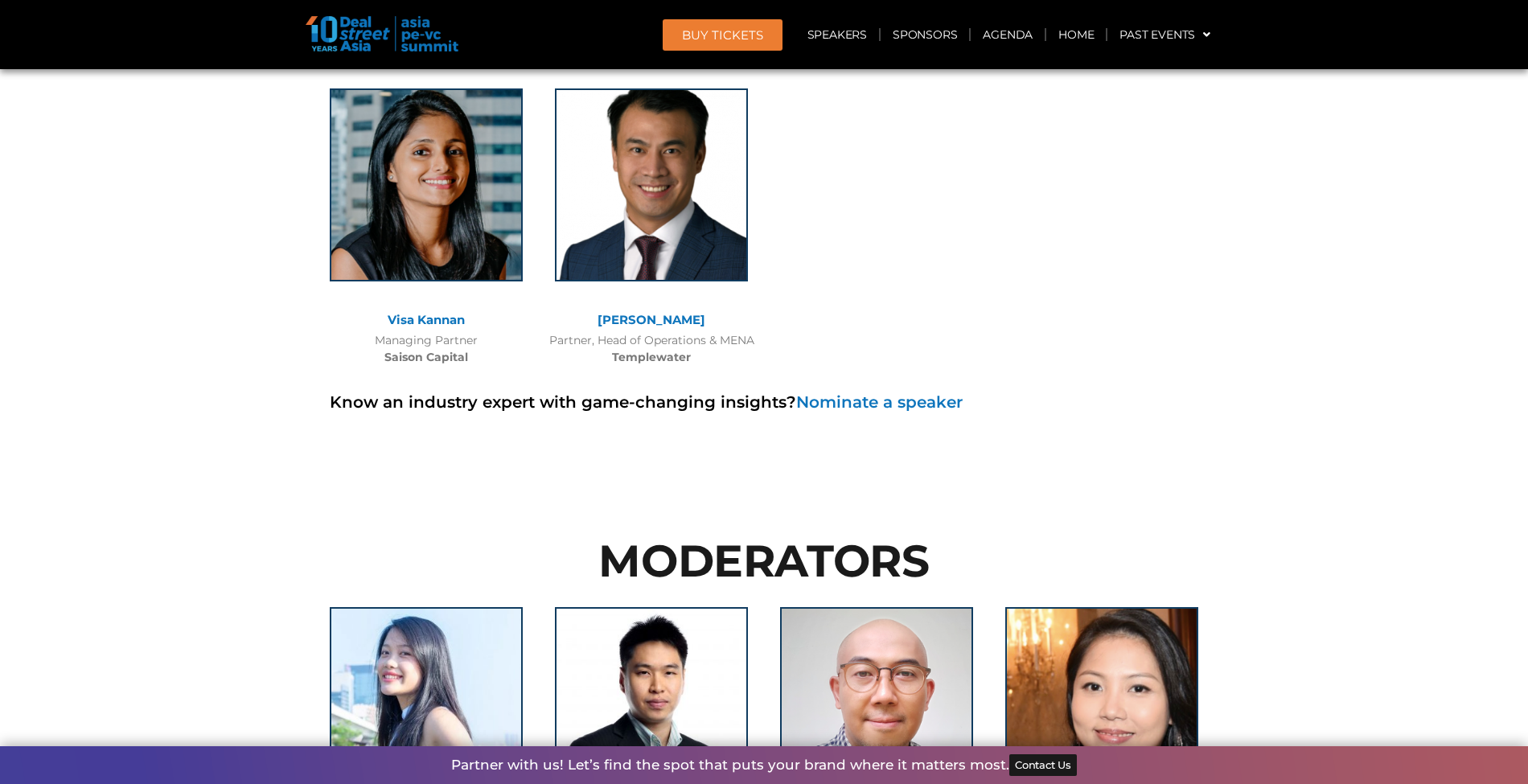
scroll to position [11482, 0]
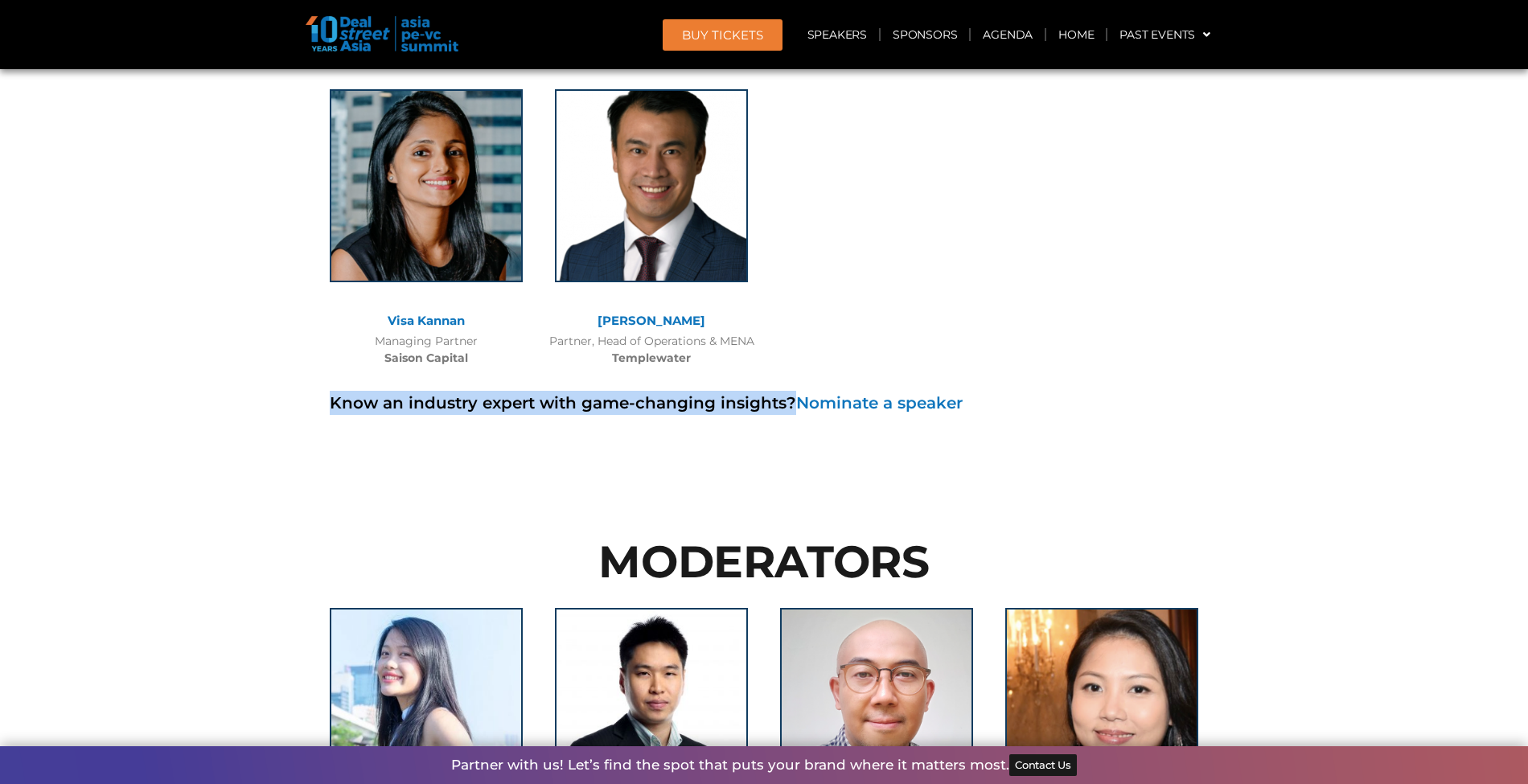
drag, startPoint x: 793, startPoint y: 259, endPoint x: 327, endPoint y: 257, distance: 466.0
click at [327, 374] on div "Know an industry expert with game-changing insights? Nominate a speaker" at bounding box center [764, 403] width 900 height 57
copy p "Know an industry expert with game-changing insights?"
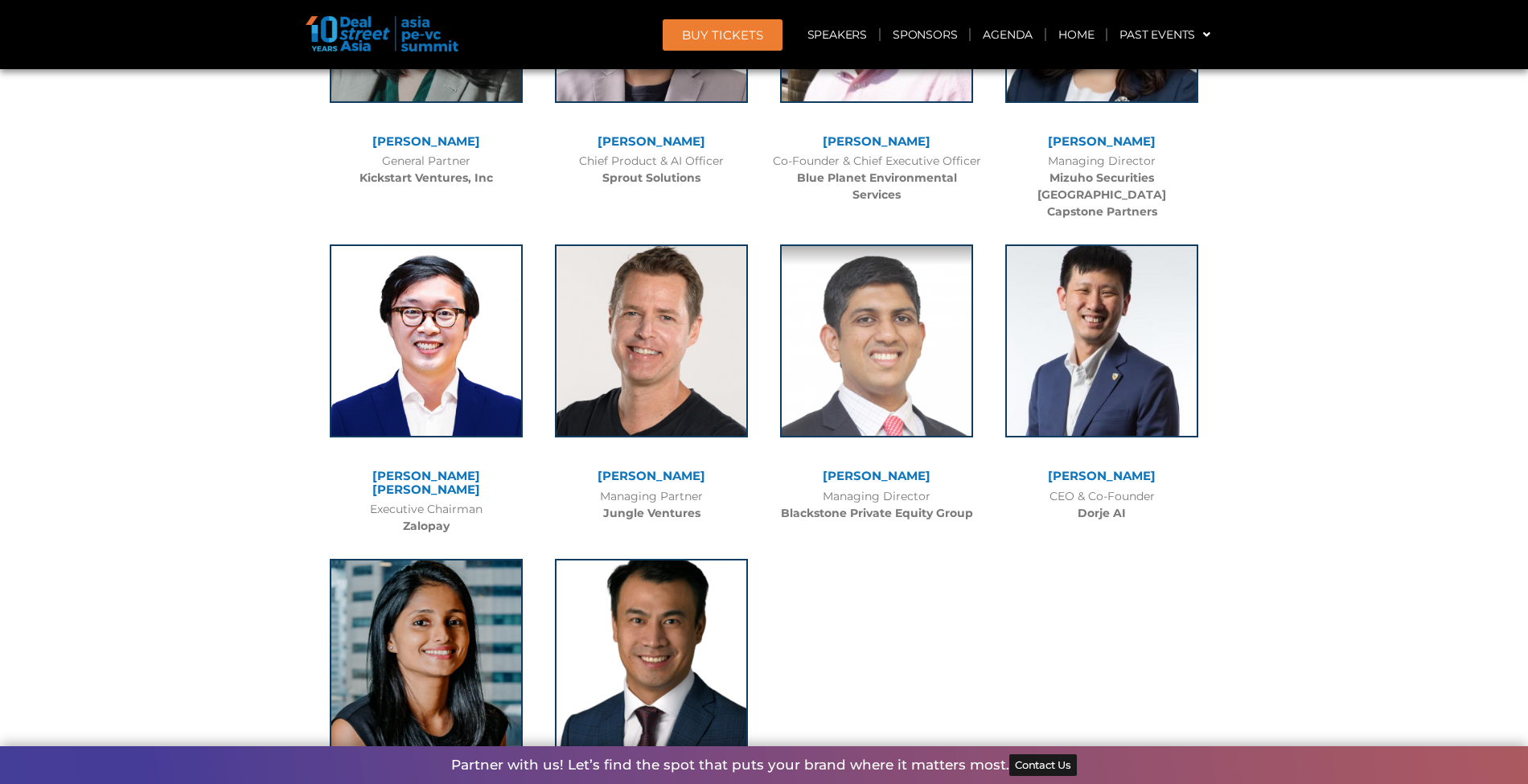
scroll to position [11012, 0]
